Goal: Check status: Check status

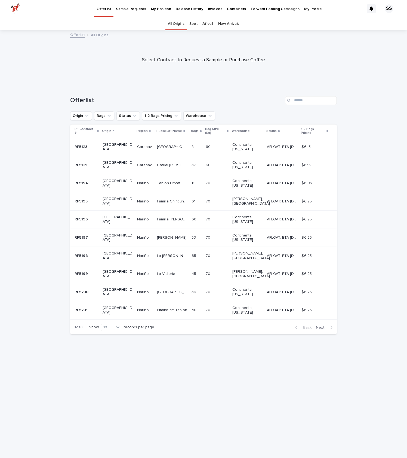
click at [194, 9] on p "Release History" at bounding box center [189, 5] width 27 height 11
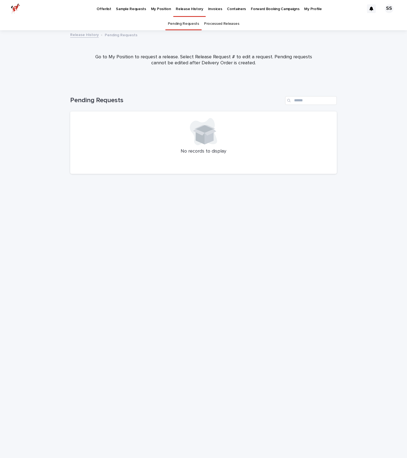
click at [209, 7] on p "Invoices" at bounding box center [215, 5] width 14 height 11
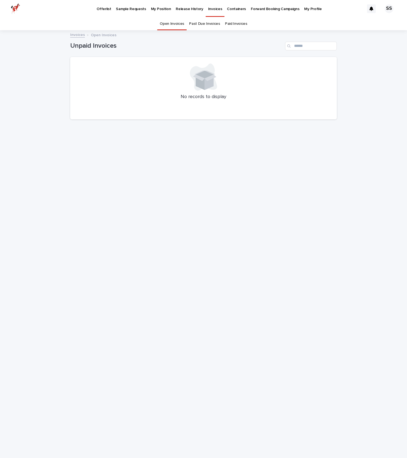
click at [206, 24] on link "Past Due Invoices" at bounding box center [204, 23] width 31 height 13
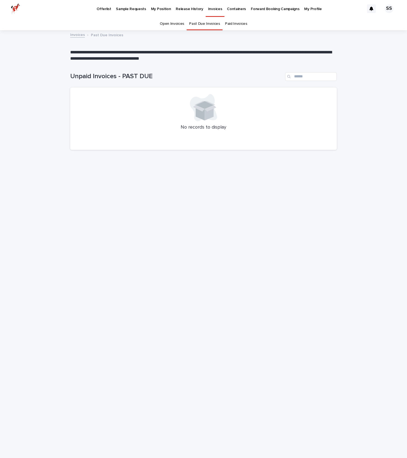
click at [234, 23] on link "Paid Invoices" at bounding box center [236, 23] width 22 height 13
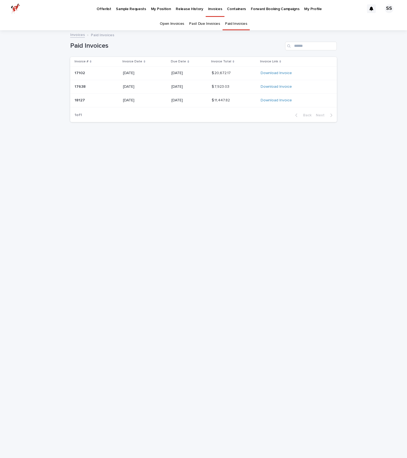
click at [128, 73] on p "[DATE]" at bounding box center [145, 73] width 44 height 5
click at [216, 25] on link "Past Due Invoices" at bounding box center [204, 23] width 31 height 13
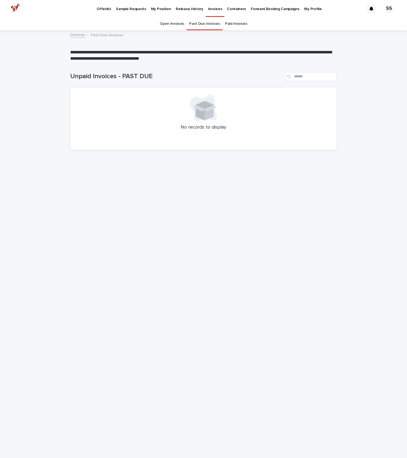
click at [179, 26] on link "Open Invoices" at bounding box center [172, 23] width 25 height 13
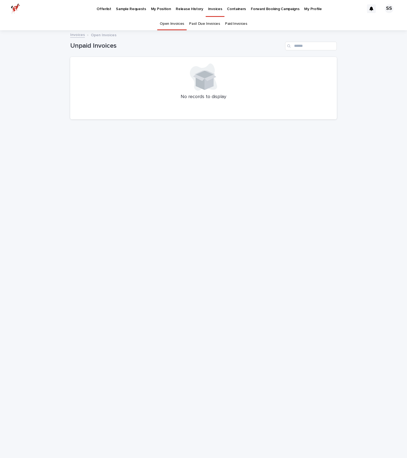
click at [257, 8] on p "Forward Booking Campaigns" at bounding box center [275, 5] width 48 height 11
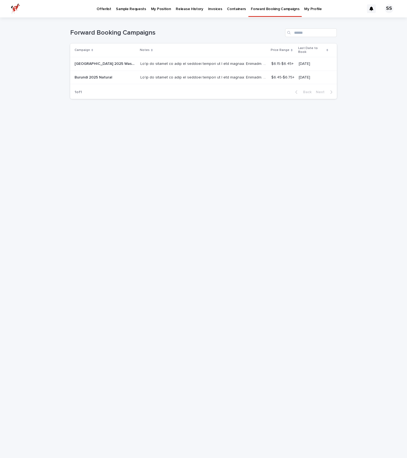
click at [235, 9] on p "Containers" at bounding box center [236, 5] width 19 height 11
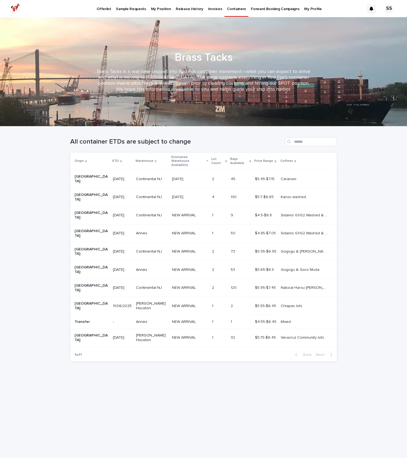
click at [257, 9] on p "Forward Booking Campaigns" at bounding box center [275, 5] width 48 height 11
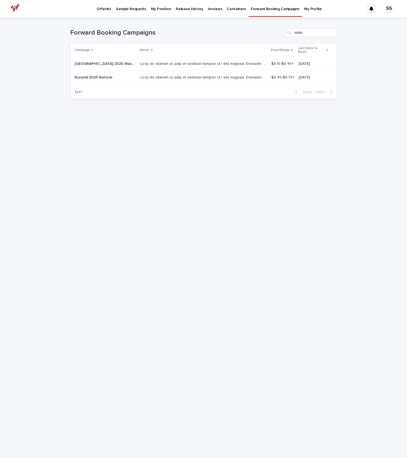
click at [208, 10] on p "Invoices" at bounding box center [215, 5] width 14 height 11
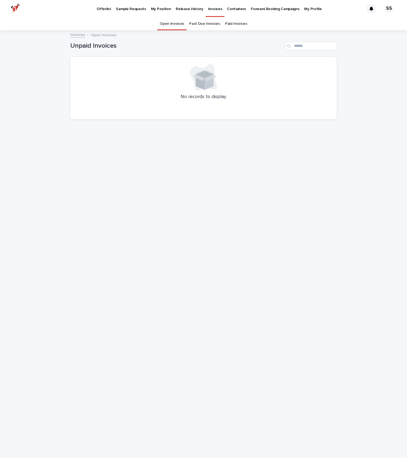
click at [188, 10] on p "Release History" at bounding box center [189, 5] width 27 height 11
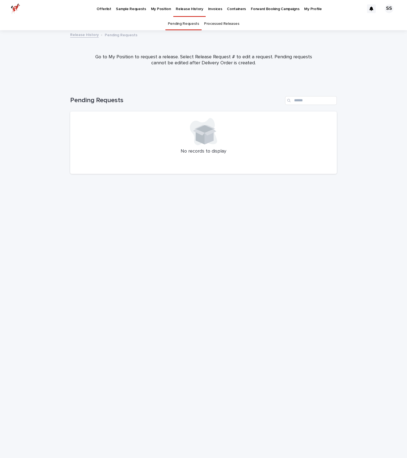
click at [160, 11] on p "My Position" at bounding box center [161, 5] width 20 height 11
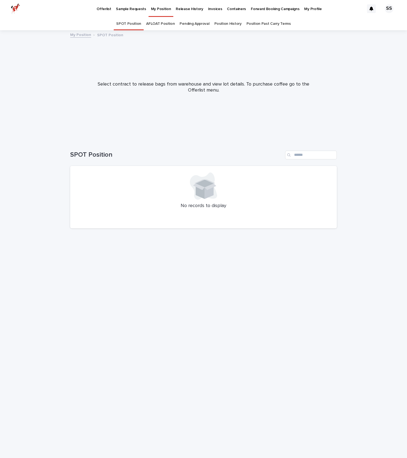
click at [137, 11] on p "Sample Requests" at bounding box center [131, 5] width 30 height 11
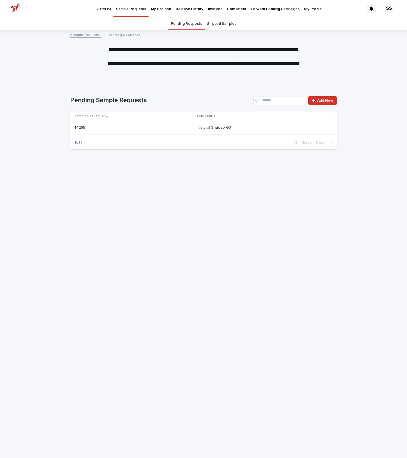
click at [111, 11] on link "Offerlist" at bounding box center [103, 8] width 19 height 17
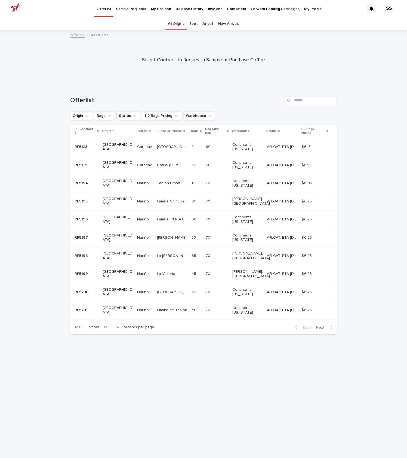
click at [304, 11] on p "My Profile" at bounding box center [312, 5] width 17 height 11
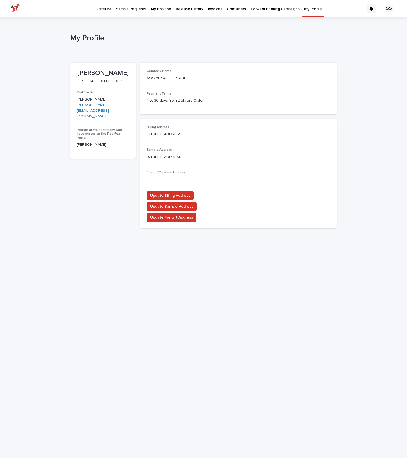
click at [280, 10] on p "Forward Booking Campaigns" at bounding box center [275, 5] width 48 height 11
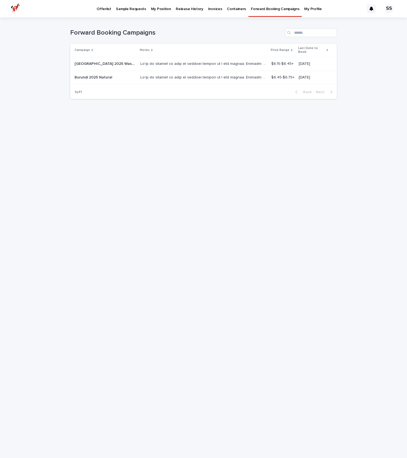
click at [231, 9] on p "Containers" at bounding box center [236, 5] width 19 height 11
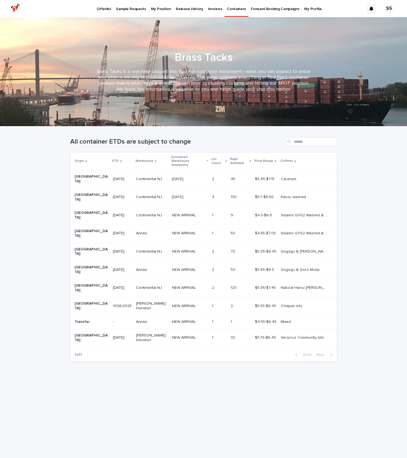
click at [208, 9] on p "Invoices" at bounding box center [215, 5] width 14 height 11
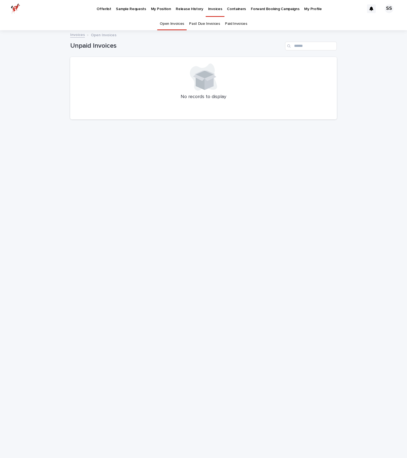
click at [187, 9] on p "Release History" at bounding box center [189, 5] width 27 height 11
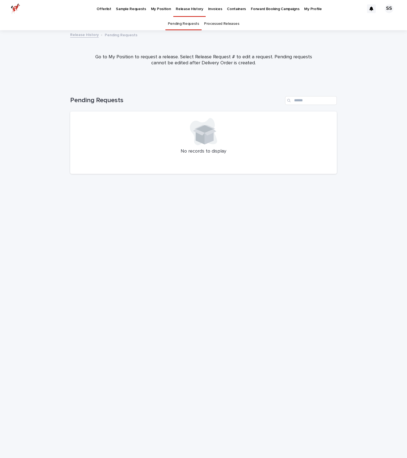
click at [213, 25] on link "Processed Releases" at bounding box center [221, 23] width 35 height 13
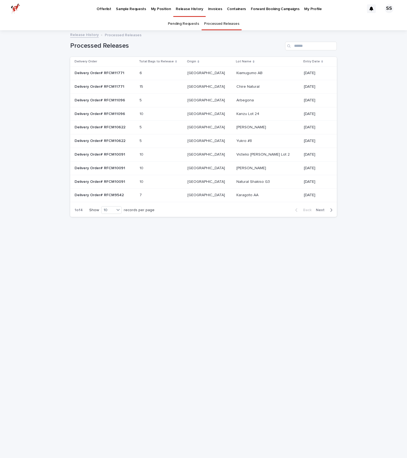
click at [118, 86] on table "Delivery Order Total Bags to Release Origin Lot Name Entry Date Delivery Order#…" at bounding box center [203, 129] width 267 height 145
click at [144, 86] on p "15" at bounding box center [142, 86] width 5 height 6
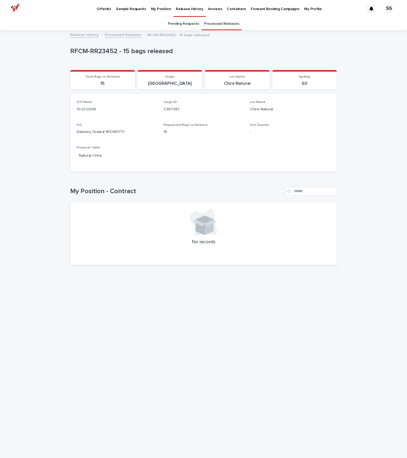
click at [112, 129] on p "Delivery Order# RFCM11771" at bounding box center [117, 132] width 80 height 6
click at [238, 84] on p "Chire Natural" at bounding box center [237, 83] width 58 height 5
click at [303, 83] on p "60" at bounding box center [305, 83] width 58 height 5
click at [164, 127] on div "Requested Bags to Release 15" at bounding box center [204, 131] width 80 height 16
click at [170, 36] on p "RFCM-RR23452 - 15 bags released" at bounding box center [179, 35] width 62 height 6
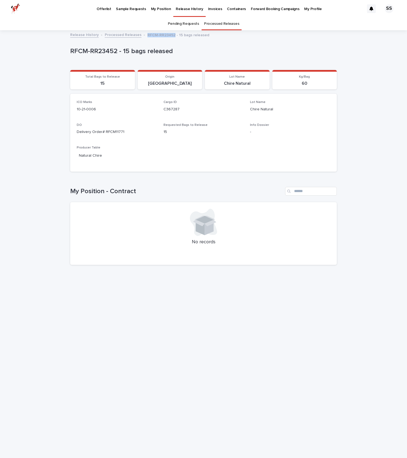
drag, startPoint x: 145, startPoint y: 35, endPoint x: 169, endPoint y: 36, distance: 24.8
click at [169, 36] on p "RFCM-RR23452 - 15 bags released" at bounding box center [179, 35] width 62 height 6
copy p "RFCM-RR23452"
click at [161, 9] on p "My Position" at bounding box center [161, 5] width 20 height 11
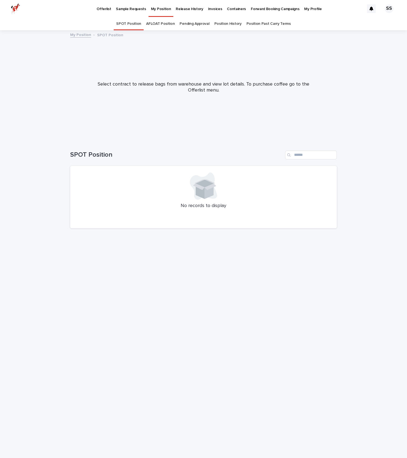
click at [199, 105] on div at bounding box center [203, 84] width 407 height 109
click at [108, 36] on p "SPOT Position" at bounding box center [110, 35] width 26 height 6
click at [82, 35] on link "My Position" at bounding box center [80, 34] width 21 height 6
click at [103, 11] on link "Offerlist" at bounding box center [103, 8] width 19 height 17
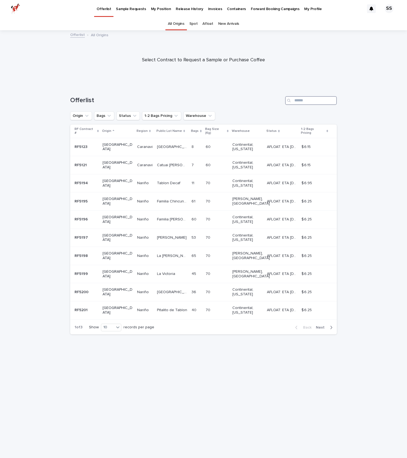
click at [297, 103] on input "Search" at bounding box center [311, 100] width 52 height 9
paste input "**********"
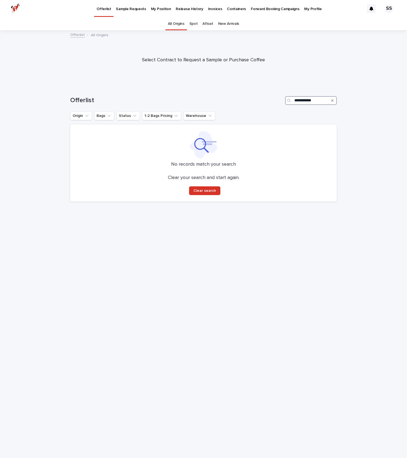
drag, startPoint x: 305, startPoint y: 99, endPoint x: 263, endPoint y: 98, distance: 41.9
click at [263, 98] on div "**********" at bounding box center [203, 100] width 267 height 9
click at [299, 101] on input "*******" at bounding box center [311, 100] width 52 height 9
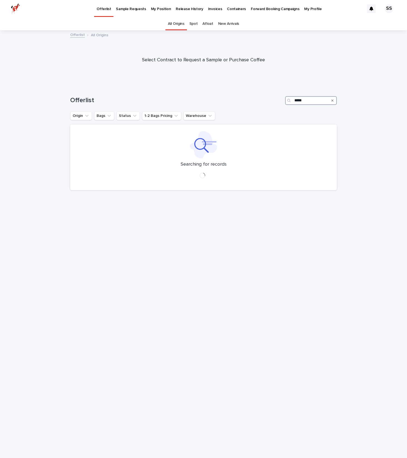
type input "*****"
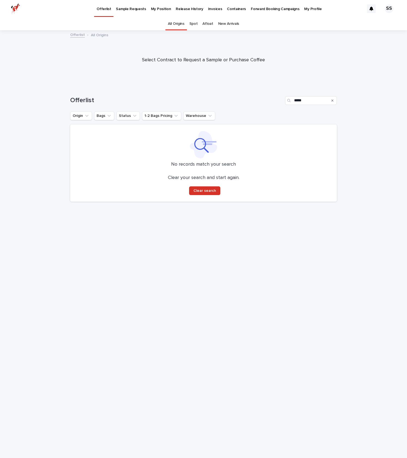
click at [281, 93] on div "Offerlist *****" at bounding box center [203, 98] width 267 height 26
click at [198, 25] on link "Spot" at bounding box center [193, 23] width 8 height 13
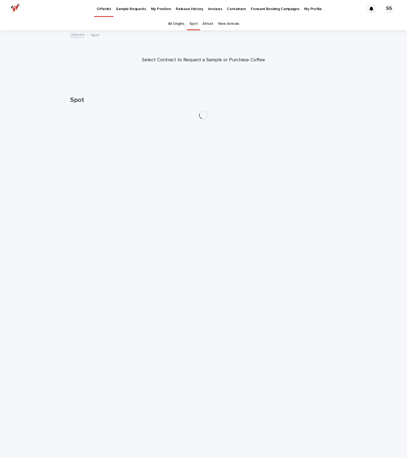
click at [221, 25] on link "New Arrivals" at bounding box center [228, 23] width 21 height 13
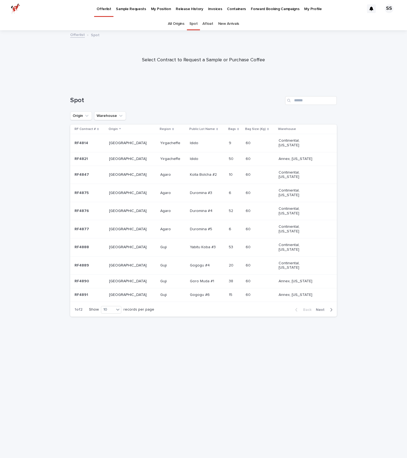
click at [187, 12] on link "Release History" at bounding box center [189, 8] width 32 height 17
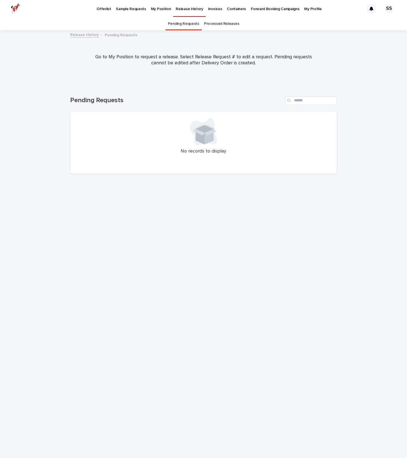
click at [210, 11] on link "Invoices" at bounding box center [215, 8] width 19 height 17
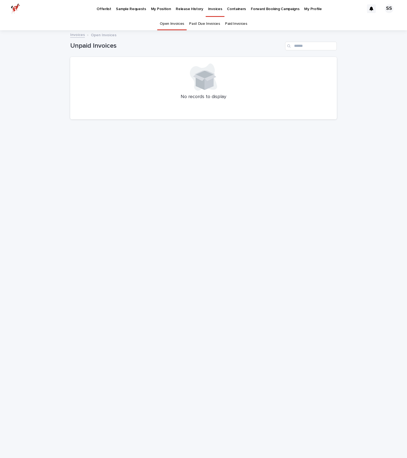
click at [204, 25] on link "Past Due Invoices" at bounding box center [204, 23] width 31 height 13
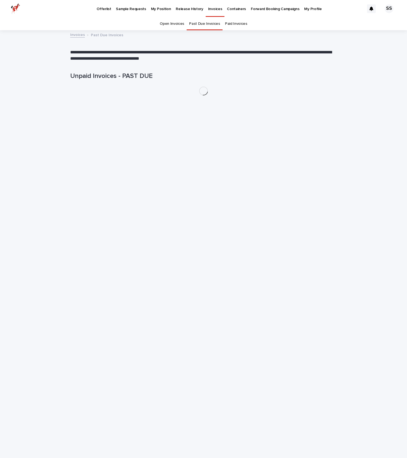
click at [228, 24] on link "Paid Invoices" at bounding box center [236, 23] width 22 height 13
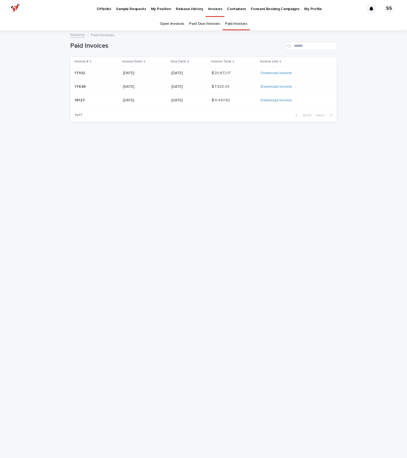
click at [184, 8] on p "Release History" at bounding box center [189, 5] width 27 height 11
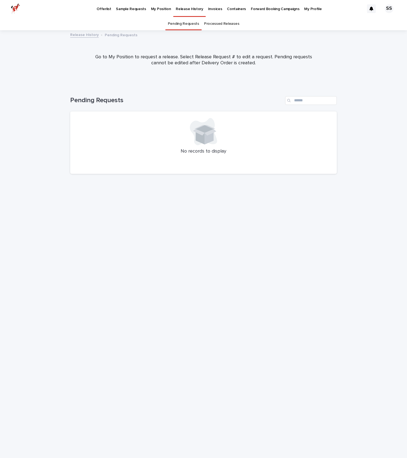
click at [186, 26] on link "Pending Requests" at bounding box center [183, 23] width 31 height 13
click at [207, 25] on link "Processed Releases" at bounding box center [221, 23] width 35 height 13
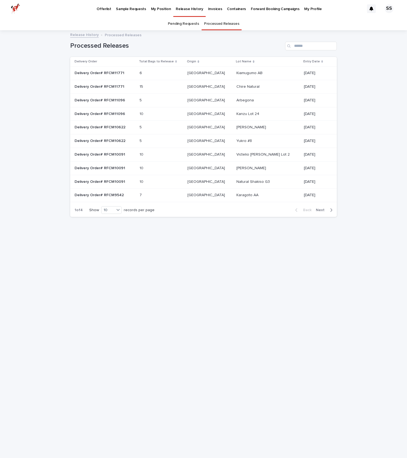
click at [150, 74] on td "6 6" at bounding box center [161, 73] width 48 height 14
click at [105, 85] on table "Delivery Order Total Bags to Release Origin Lot Name Entry Date Delivery Order#…" at bounding box center [203, 129] width 267 height 145
click at [306, 87] on p "[DATE]" at bounding box center [316, 86] width 24 height 5
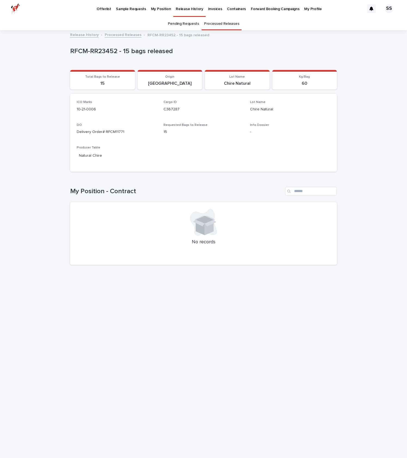
click at [243, 83] on p "Chire Natural" at bounding box center [237, 83] width 58 height 5
click at [171, 81] on p "[GEOGRAPHIC_DATA]" at bounding box center [170, 83] width 58 height 5
click at [176, 109] on p "C367287" at bounding box center [204, 109] width 80 height 6
click at [89, 109] on p "10-21-0006" at bounding box center [117, 109] width 80 height 6
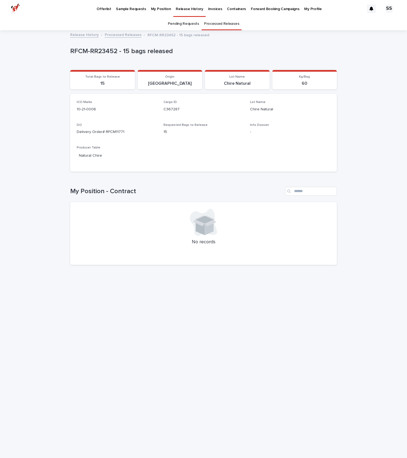
click at [119, 134] on div "DO Delivery Order# RFCM11771" at bounding box center [117, 131] width 80 height 16
click at [119, 132] on p "Delivery Order# RFCM11771" at bounding box center [117, 132] width 80 height 6
click at [78, 125] on span "DO" at bounding box center [79, 124] width 5 height 3
click at [91, 157] on link "Natural Chire" at bounding box center [90, 156] width 23 height 6
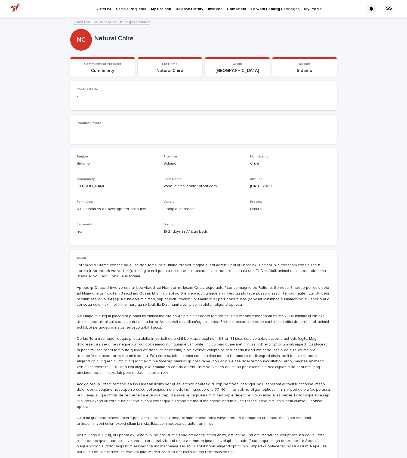
click at [167, 70] on p "Natural Chire" at bounding box center [170, 70] width 58 height 5
click at [134, 72] on section "Community or Producer Community" at bounding box center [102, 67] width 65 height 20
click at [252, 212] on div "Process Natural" at bounding box center [290, 208] width 80 height 16
